Goal: Download file/media

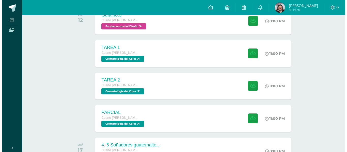
scroll to position [293, 0]
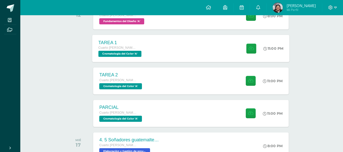
click at [149, 56] on div "TAREA 1 Cuarto [PERSON_NAME]. CCLL en Diseño Gráfico Cromatología del Color 'A'" at bounding box center [121, 48] width 57 height 27
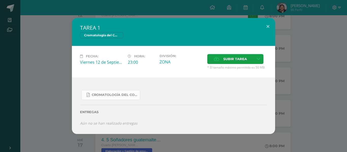
click at [108, 94] on span "Cromatología del color.docx.pdf" at bounding box center [115, 95] width 46 height 4
click at [56, 52] on div "TAREA 1 Cromatología del Color Fecha: [DATE] Hora: 23:00 División: ZONA" at bounding box center [173, 76] width 343 height 116
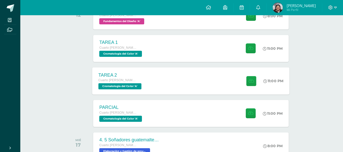
click at [161, 72] on div "TAREA 2 Cuarto [PERSON_NAME]. CCLL en Diseño Gráfico Cromatología del Color 'A'…" at bounding box center [192, 80] width 198 height 27
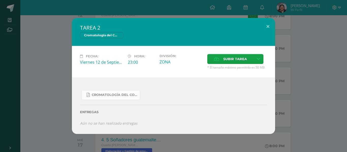
click at [116, 97] on span "Cromatología del color.docx (1).pdf" at bounding box center [115, 95] width 46 height 4
click at [61, 87] on div "TAREA 2 Cromatología del Color Fecha: [DATE] Hora: 23:00 División: ZONA" at bounding box center [173, 76] width 343 height 116
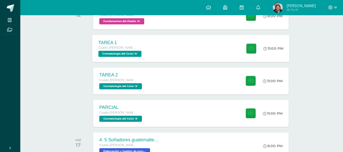
click at [164, 57] on div "TAREA 1 Cuarto [PERSON_NAME]. CCLL en Diseño Gráfico Cromatología del Color 'A'…" at bounding box center [192, 48] width 198 height 27
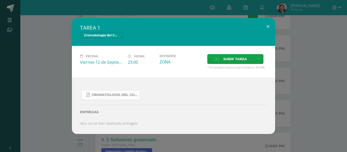
click at [129, 95] on span "Cromatología del color.docx.pdf" at bounding box center [115, 95] width 46 height 4
click at [55, 101] on div "TAREA 1 Cromatología del Color Fecha: [DATE] Hora: 23:00 División: ZONA" at bounding box center [173, 76] width 343 height 116
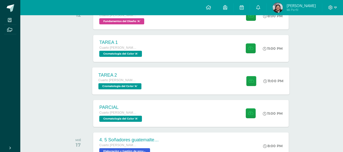
click at [169, 83] on div "TAREA 2 Cuarto [PERSON_NAME]. CCLL en Diseño Gráfico Cromatología del Color 'A'…" at bounding box center [192, 80] width 198 height 27
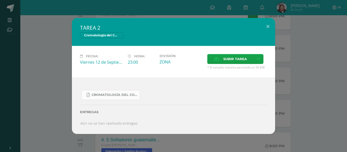
click at [133, 94] on span "Cromatología del color.docx (1).pdf" at bounding box center [115, 95] width 46 height 4
click at [44, 93] on div "TAREA 2 Cromatología del Color Fecha: [DATE] Hora: 23:00 División: ZONA" at bounding box center [173, 76] width 343 height 116
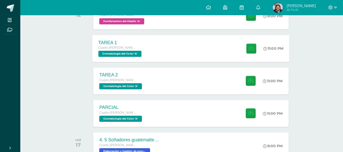
click at [166, 56] on div "TAREA 1 Cuarto [PERSON_NAME]. CCLL en Diseño Gráfico Cromatología del Color 'A'…" at bounding box center [192, 48] width 198 height 27
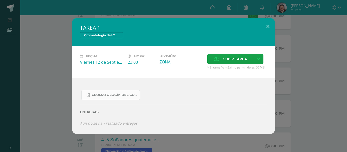
click at [121, 93] on span "Cromatología del color.docx.pdf" at bounding box center [115, 95] width 46 height 4
